Goal: Transaction & Acquisition: Purchase product/service

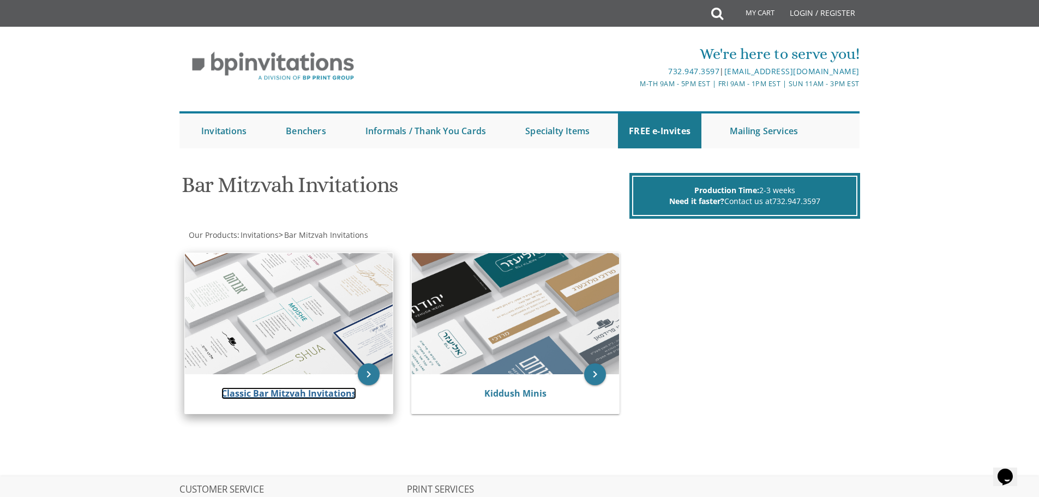
click at [312, 397] on link "Classic Bar Mitzvah Invitations" at bounding box center [288, 393] width 135 height 12
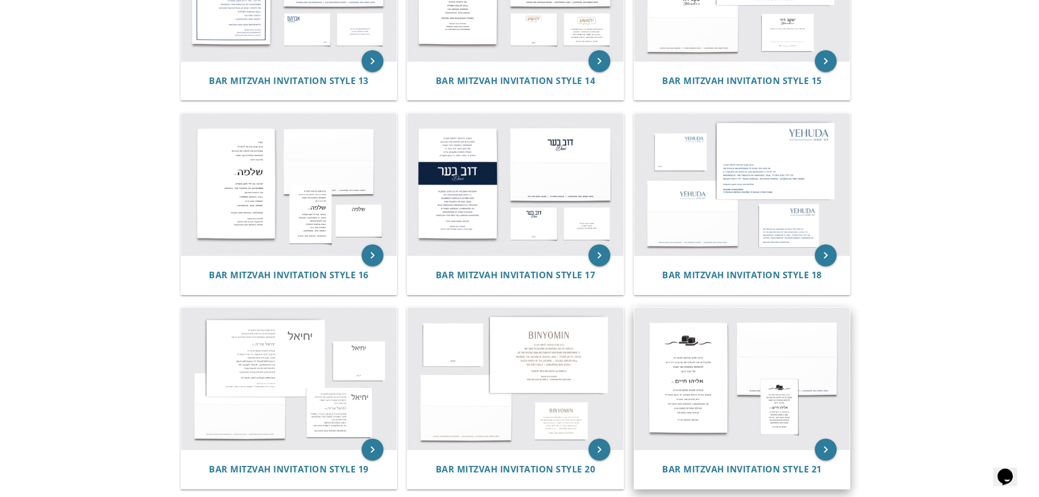
scroll to position [1018, 0]
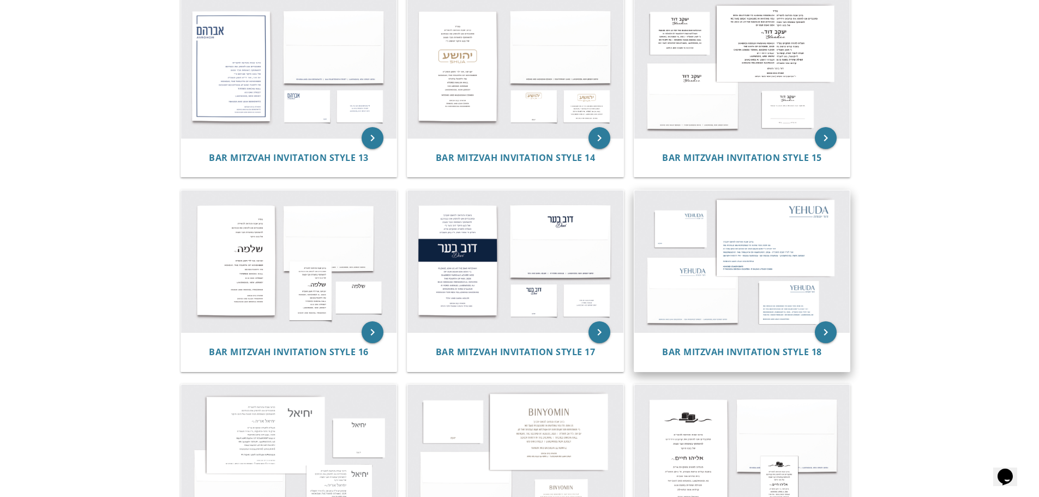
click at [691, 252] on img at bounding box center [742, 261] width 216 height 142
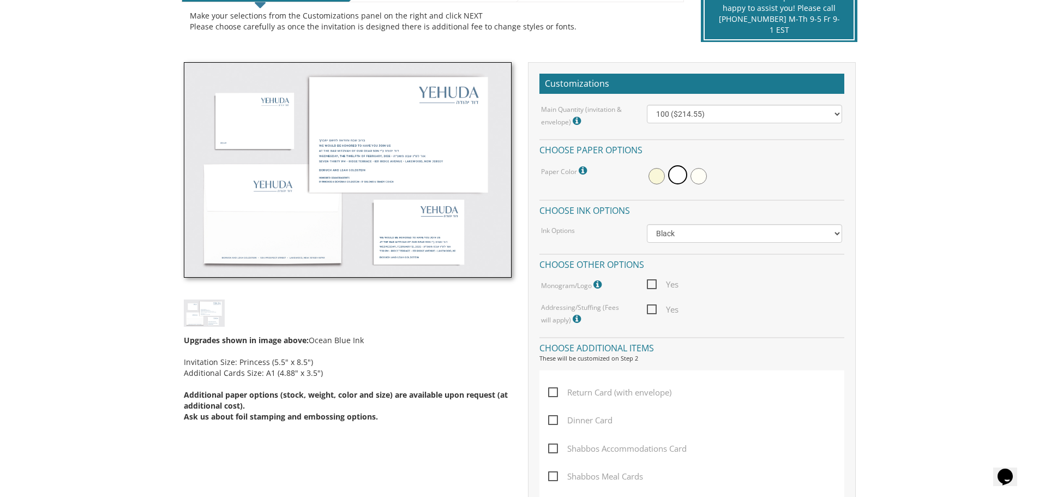
scroll to position [364, 0]
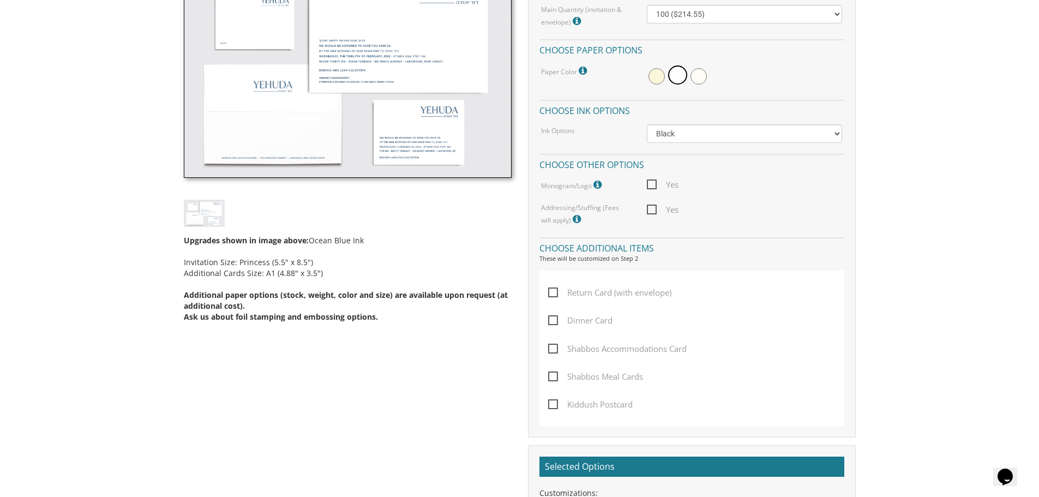
click at [556, 399] on span "Kiddush Postcard" at bounding box center [590, 404] width 85 height 14
click at [555, 400] on input "Kiddush Postcard" at bounding box center [551, 403] width 7 height 7
checkbox input "true"
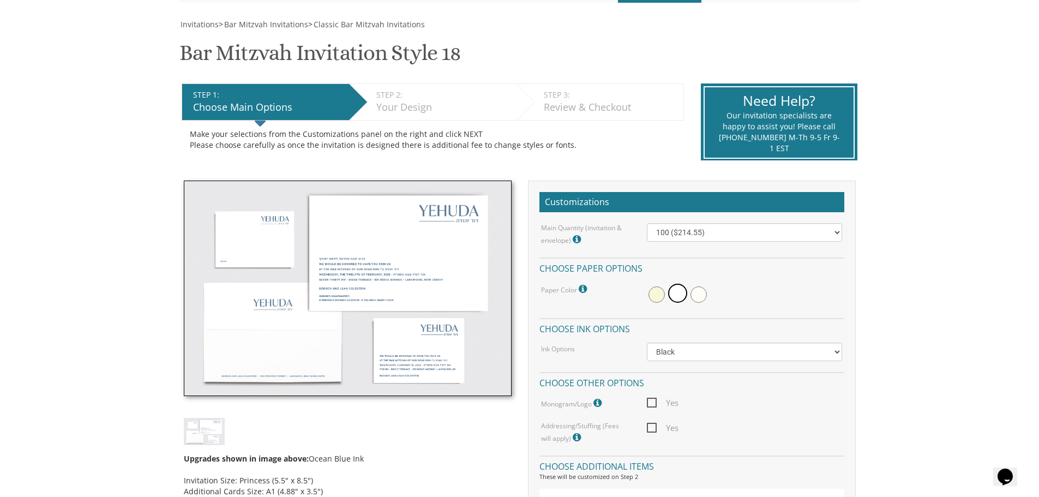
scroll to position [0, 0]
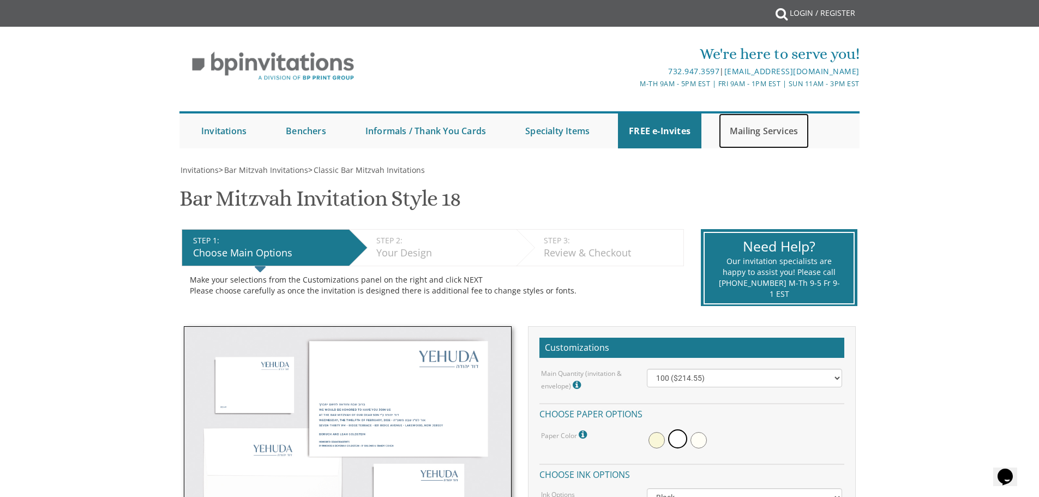
click at [760, 128] on link "Mailing Services" at bounding box center [764, 130] width 90 height 35
